Goal: Transaction & Acquisition: Download file/media

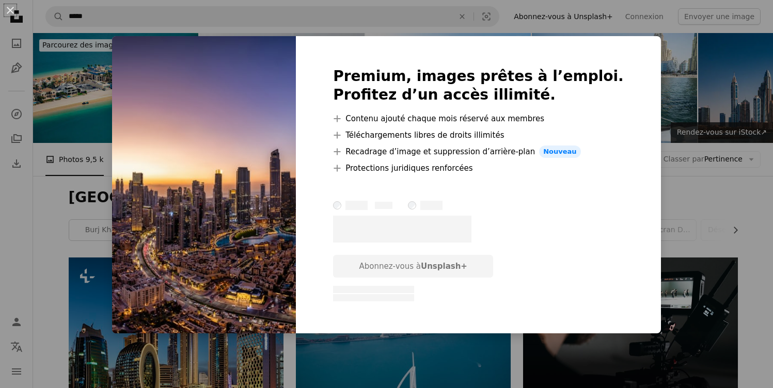
scroll to position [2824, 0]
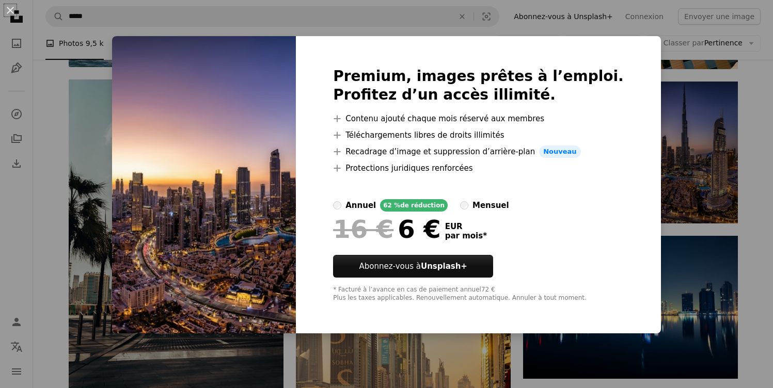
click at [530, 198] on div at bounding box center [478, 186] width 291 height 25
click at [234, 165] on img at bounding box center [204, 184] width 184 height 297
click at [651, 207] on div "An X shape Premium, images prêtes à l’emploi. Profitez d’un accès illimité. A p…" at bounding box center [386, 194] width 773 height 388
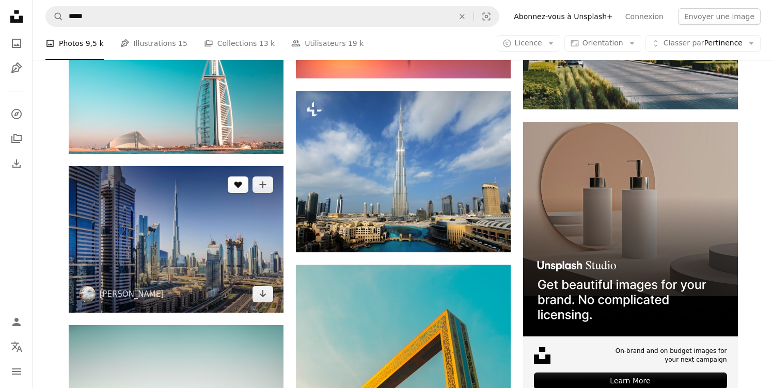
scroll to position [3721, 0]
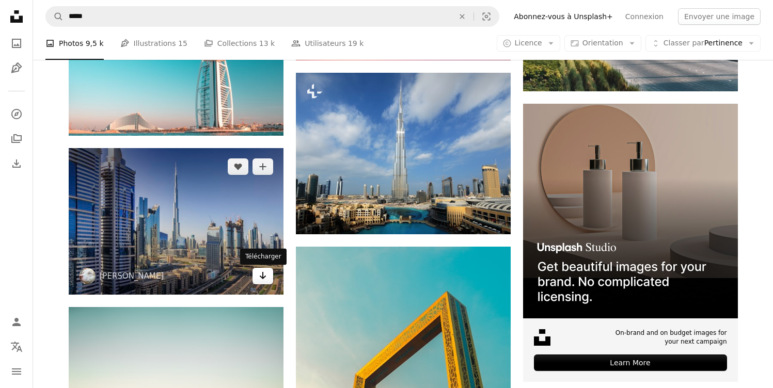
click at [264, 278] on icon "Arrow pointing down" at bounding box center [263, 275] width 8 height 12
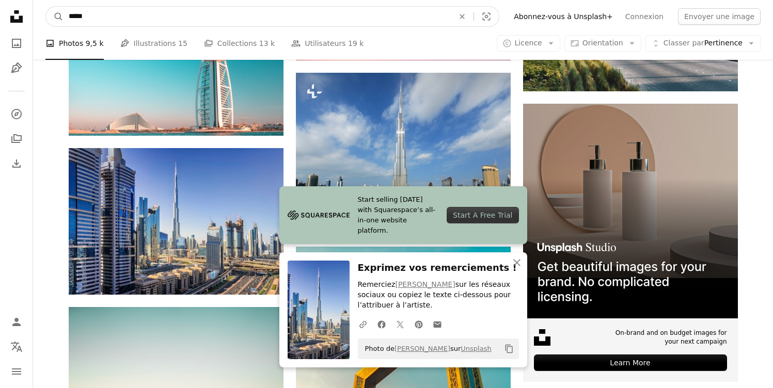
click at [301, 13] on input "*****" at bounding box center [256, 17] width 387 height 20
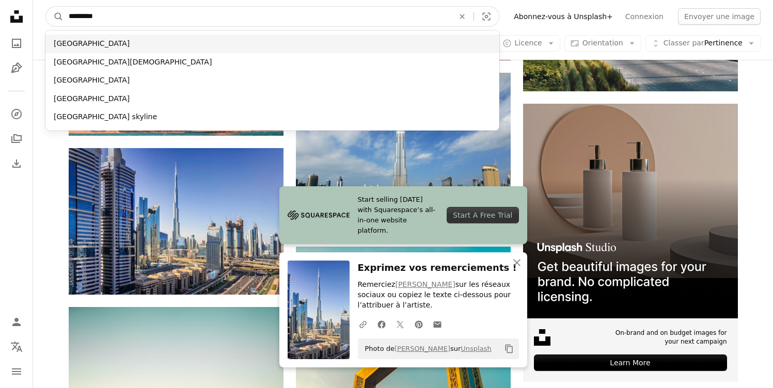
type input "*********"
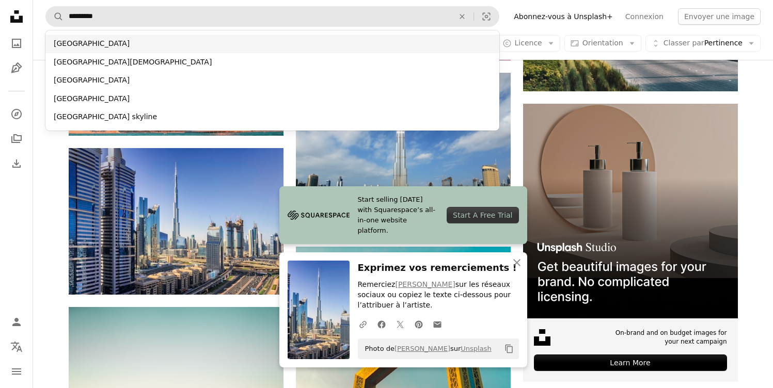
click at [235, 44] on div "[GEOGRAPHIC_DATA]" at bounding box center [272, 44] width 454 height 19
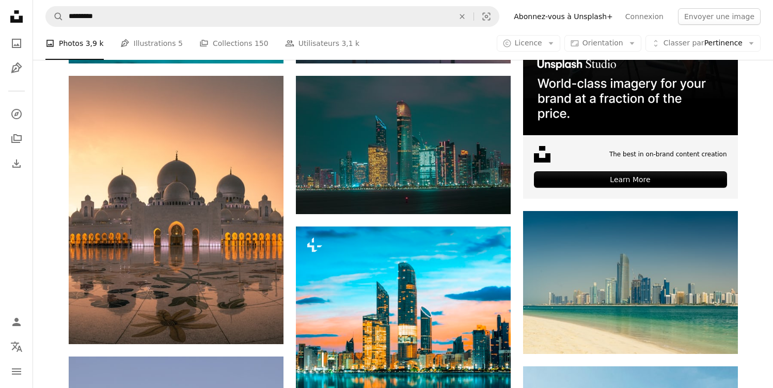
scroll to position [338, 0]
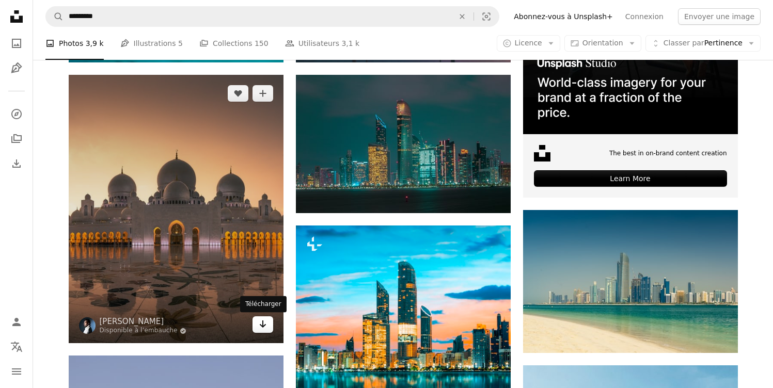
click at [265, 327] on icon "Arrow pointing down" at bounding box center [263, 324] width 8 height 12
